Goal: Information Seeking & Learning: Learn about a topic

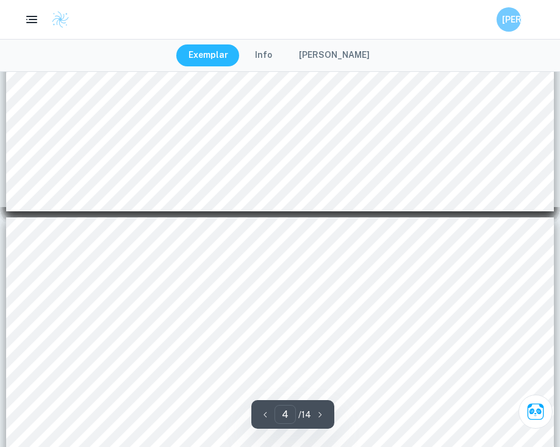
scroll to position [3036, 0]
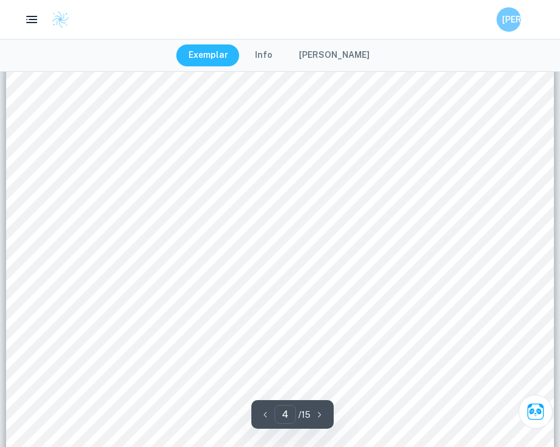
scroll to position [2726, 0]
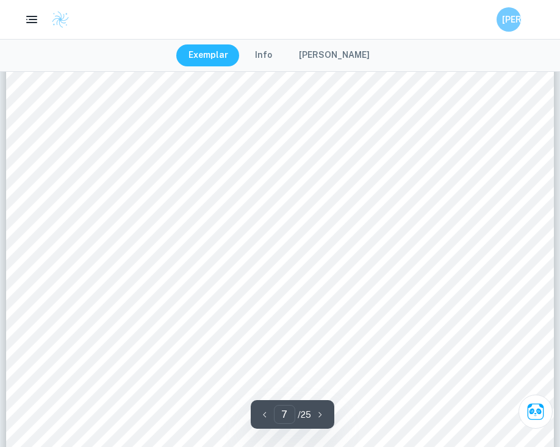
scroll to position [4812, 0]
click at [413, 136] on div "Preparation of 10% Lactase Solution 1. 5 grams of lactase powder was measured u…" at bounding box center [279, 425] width 547 height 774
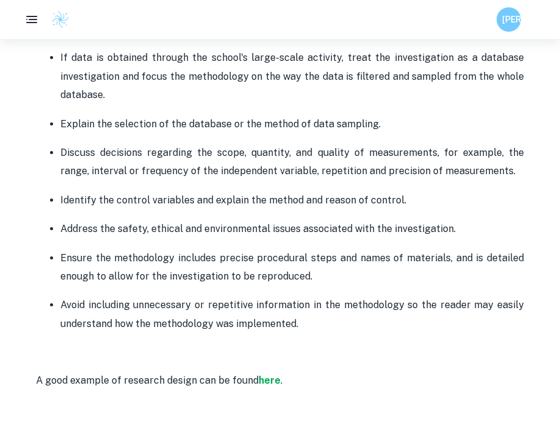
drag, startPoint x: 321, startPoint y: 279, endPoint x: 58, endPoint y: 264, distance: 263.1
click at [58, 264] on ul "The research question must state the dependent and independent variables or two…" at bounding box center [280, 129] width 488 height 409
click at [304, 318] on p "Avoid including unnecessary or repetitive information in the methodology so the…" at bounding box center [291, 314] width 463 height 37
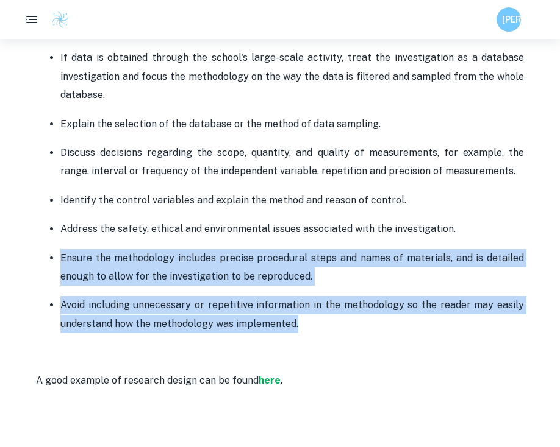
drag, startPoint x: 306, startPoint y: 325, endPoint x: 58, endPoint y: 255, distance: 257.8
click at [58, 255] on ul "The research question must state the dependent and independent variables or two…" at bounding box center [280, 129] width 488 height 409
copy ul "Ensure the methodology includes precise procedural steps and names of materials…"
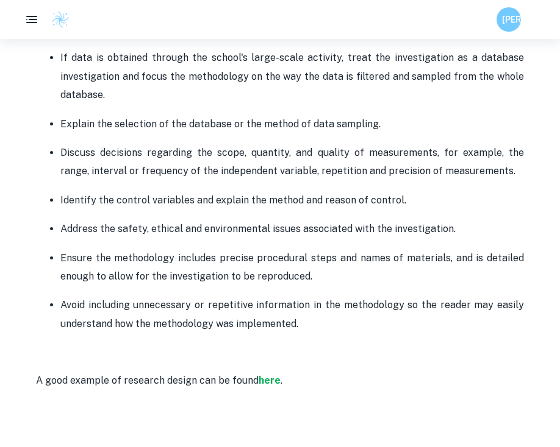
click at [190, 171] on p "Discuss decisions regarding the scope, quantity, and quality of measurements, f…" at bounding box center [291, 162] width 463 height 37
